Goal: Transaction & Acquisition: Purchase product/service

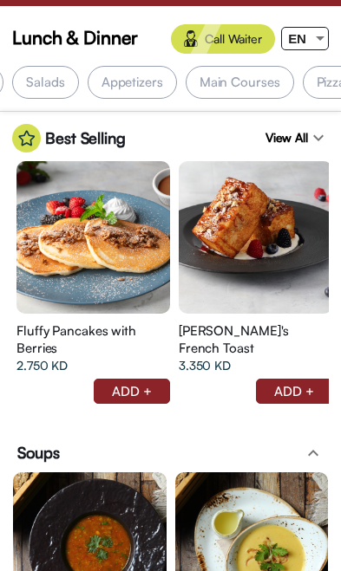
click at [140, 69] on div "Appetizers" at bounding box center [132, 82] width 89 height 33
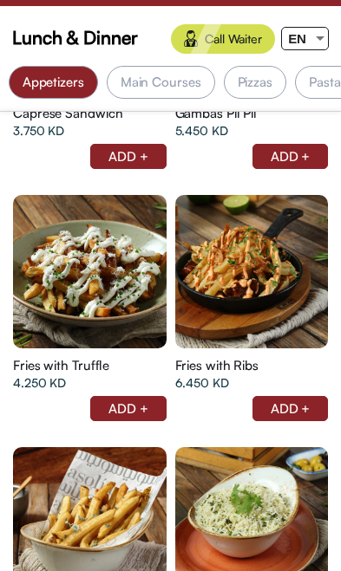
click at [151, 79] on div "Main Courses" at bounding box center [161, 82] width 108 height 33
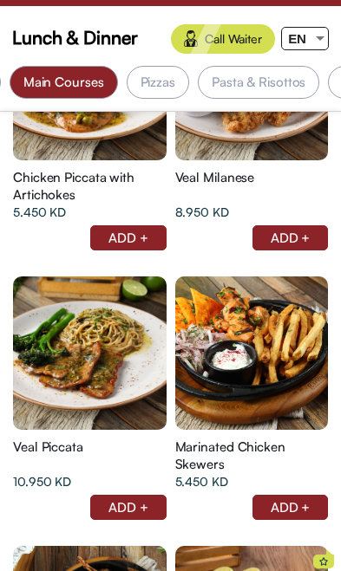
click at [163, 111] on div at bounding box center [89, 84] width 153 height 153
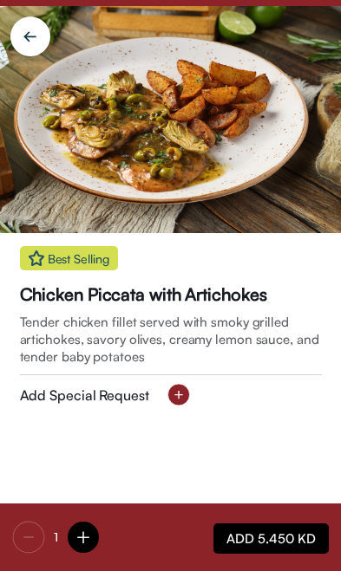
click at [145, 81] on img at bounding box center [170, 119] width 341 height 227
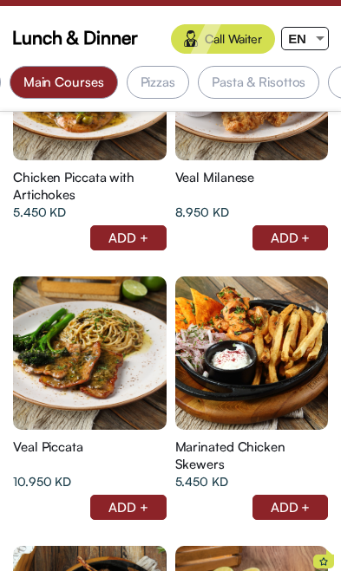
click at [183, 89] on div "Pizzas" at bounding box center [157, 82] width 71 height 33
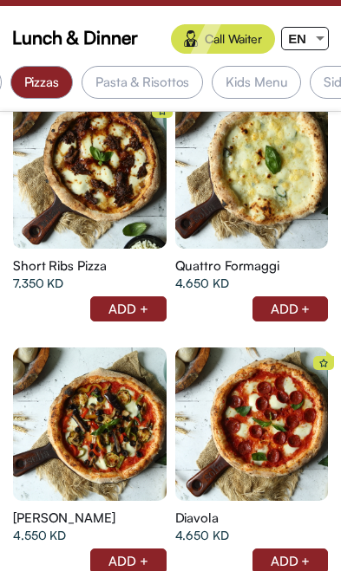
click at [130, 76] on div "Pasta & Risottos" at bounding box center [141, 82] width 121 height 33
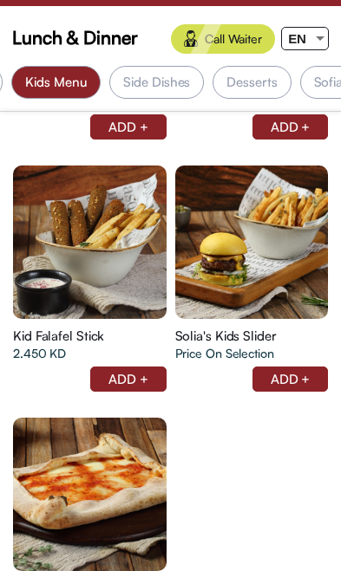
click at [138, 89] on div "Side Dishes" at bounding box center [156, 82] width 94 height 33
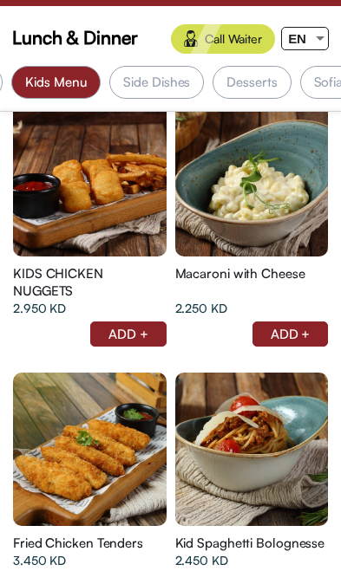
click at [151, 80] on div "Side Dishes" at bounding box center [156, 82] width 94 height 33
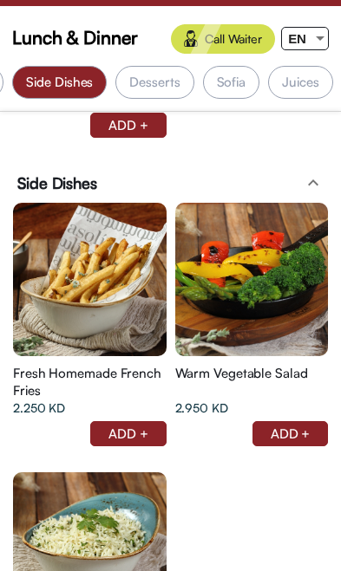
click at [147, 85] on div "Desserts" at bounding box center [154, 82] width 78 height 33
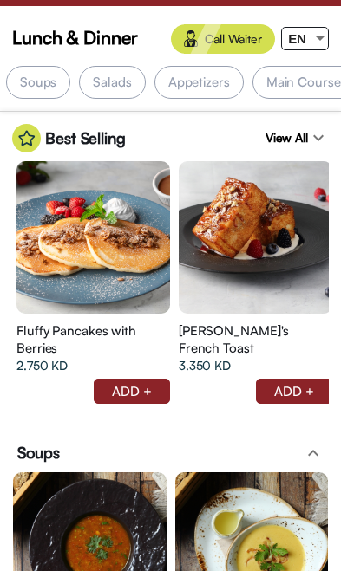
click at [99, 81] on div "Salads" at bounding box center [112, 82] width 66 height 33
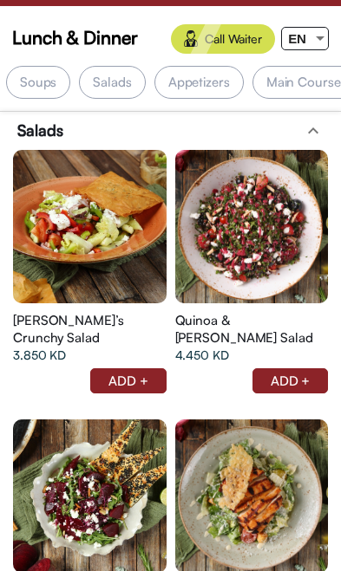
scroll to position [0, 175]
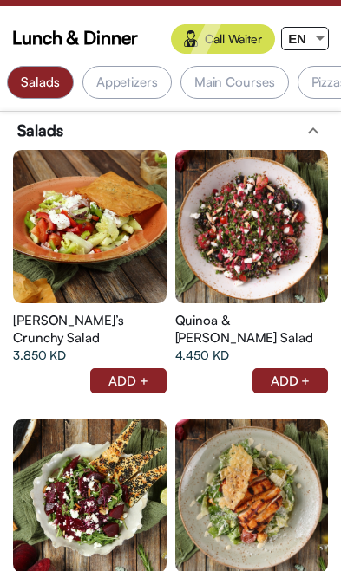
click at [100, 88] on div "Appetizers" at bounding box center [126, 82] width 89 height 33
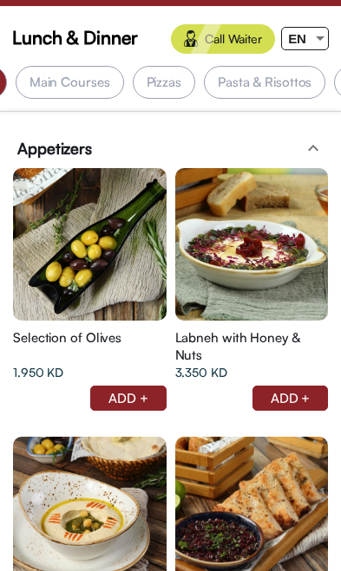
scroll to position [0, 363]
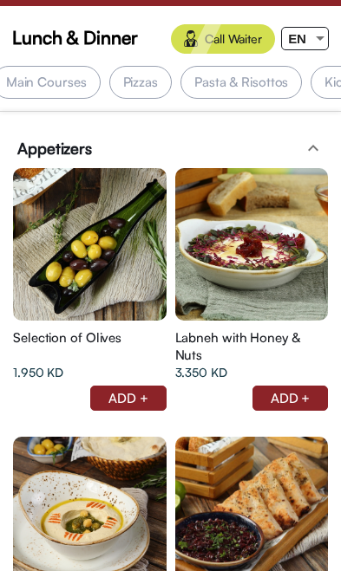
click at [212, 83] on div "Pasta & Risottos" at bounding box center [240, 82] width 121 height 33
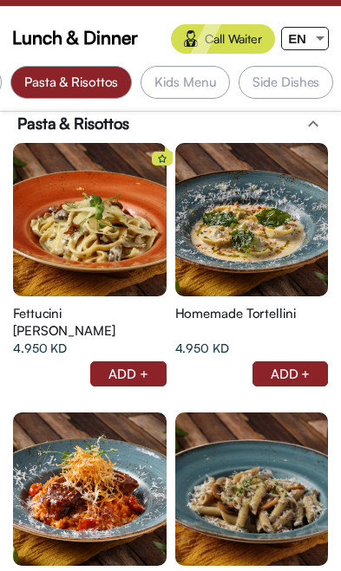
scroll to position [9078, 0]
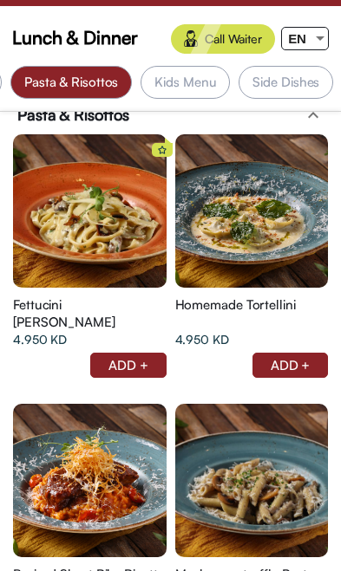
click at [172, 87] on div "Kids Menu" at bounding box center [184, 82] width 89 height 33
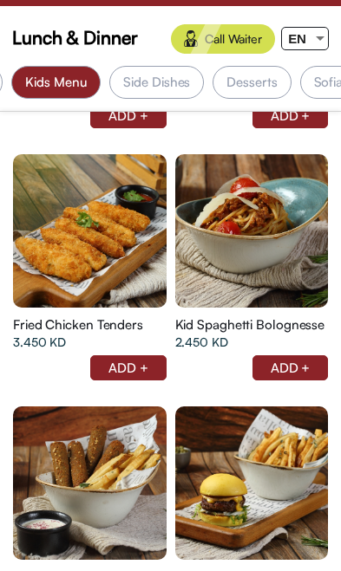
scroll to position [10703, 0]
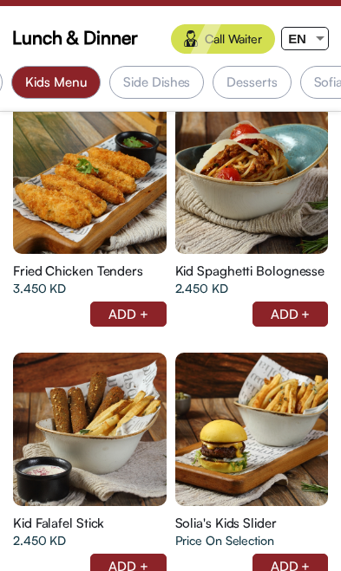
click at [137, 78] on div "Side Dishes" at bounding box center [156, 82] width 94 height 33
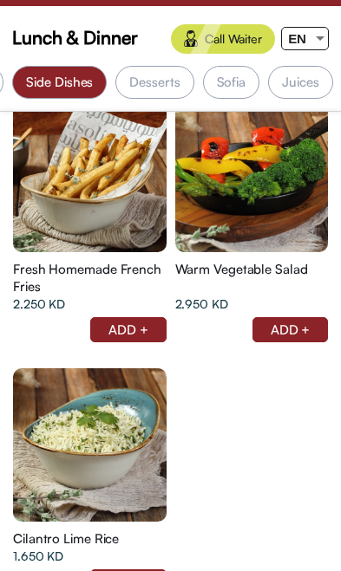
scroll to position [0, 662]
